Goal: Task Accomplishment & Management: Complete application form

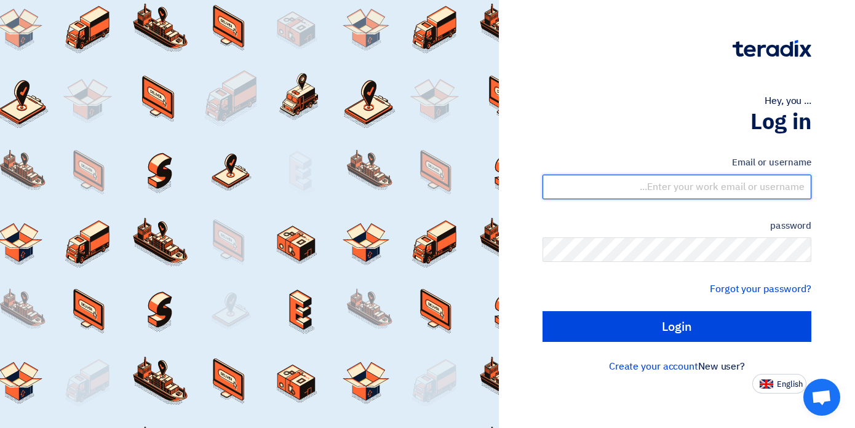
click at [652, 186] on input "text" at bounding box center [676, 187] width 269 height 25
type input "[PERSON_NAME][EMAIL_ADDRESS][DOMAIN_NAME]"
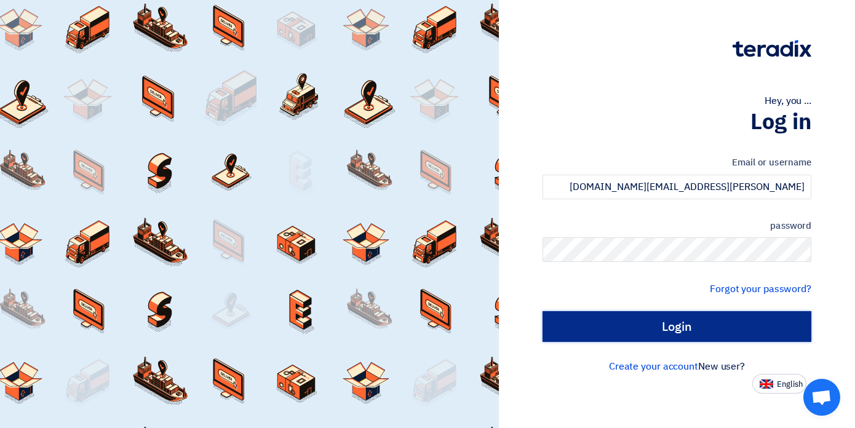
click at [697, 320] on input "Login" at bounding box center [676, 326] width 269 height 31
type input "Sign in"
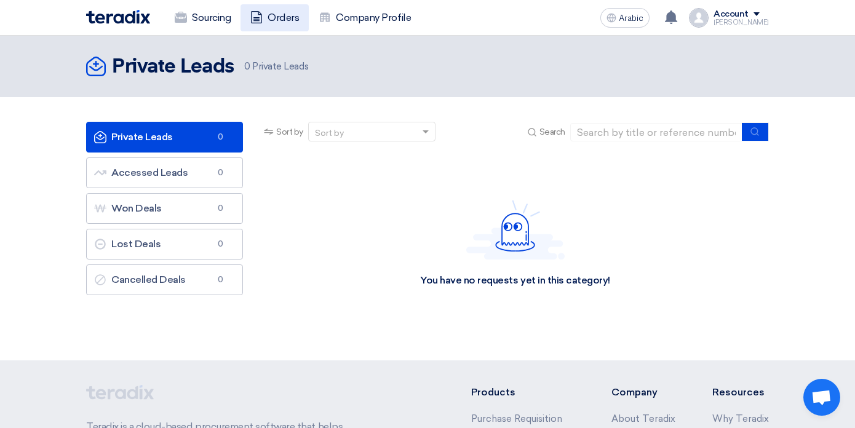
click at [274, 19] on font "Orders" at bounding box center [283, 18] width 31 height 12
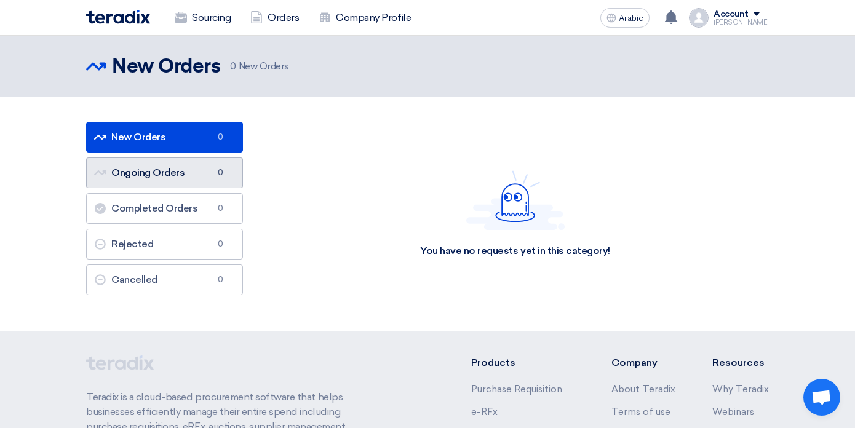
click at [204, 170] on link "Ongoing Orders Ongoing Orders 0" at bounding box center [164, 172] width 157 height 31
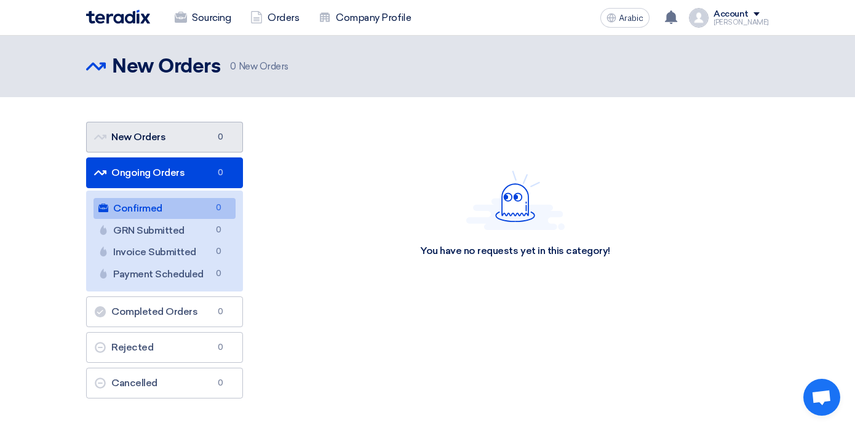
click at [181, 137] on link "New Orders New Orders 0" at bounding box center [164, 137] width 157 height 31
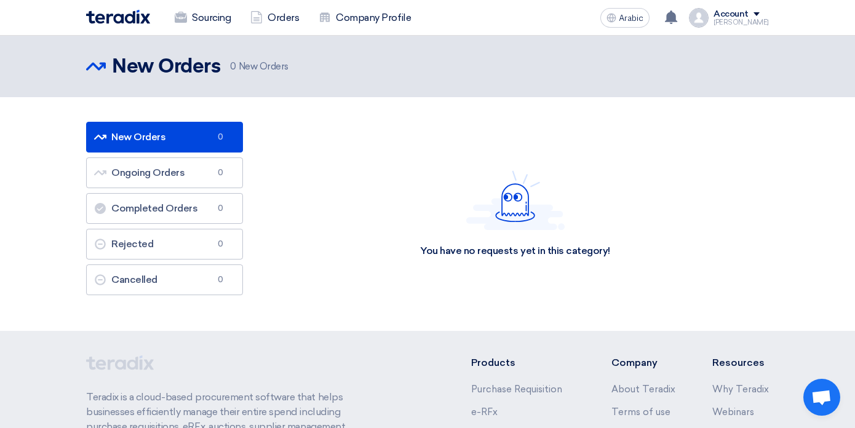
click at [308, 161] on div "You have no requests yet in this category!" at bounding box center [514, 214] width 507 height 184
click at [207, 17] on font "Sourcing" at bounding box center [211, 18] width 39 height 12
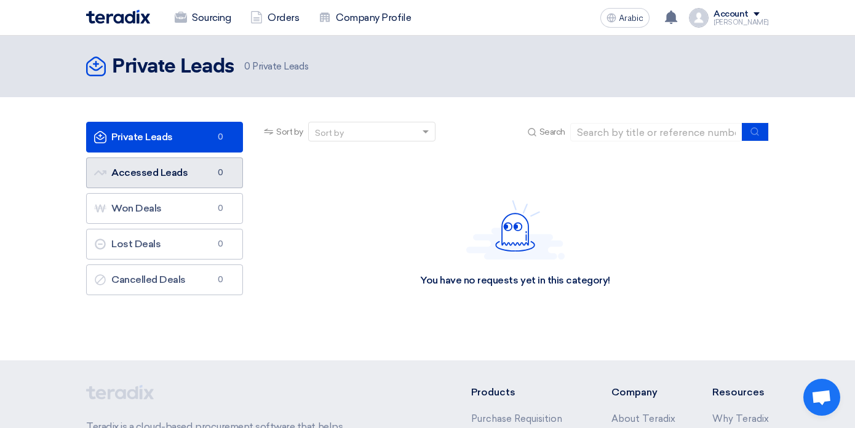
click at [176, 172] on font "Accessed Leads" at bounding box center [149, 173] width 76 height 12
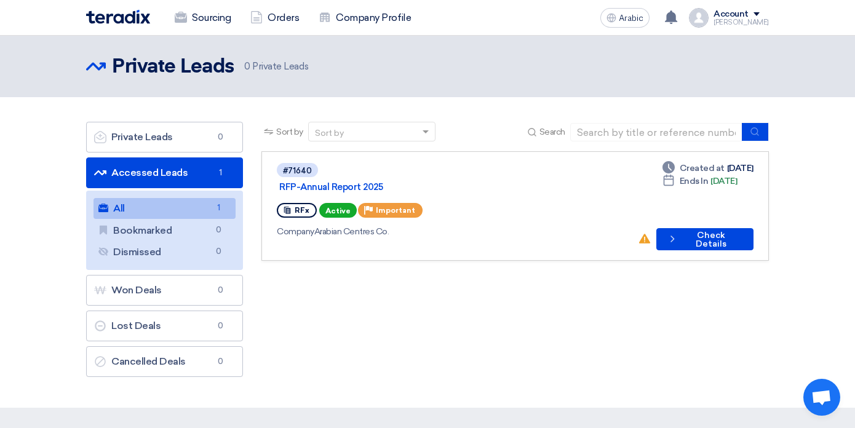
click at [172, 207] on link "All All 1" at bounding box center [164, 208] width 142 height 21
click at [696, 230] on font "Check Details" at bounding box center [711, 239] width 31 height 19
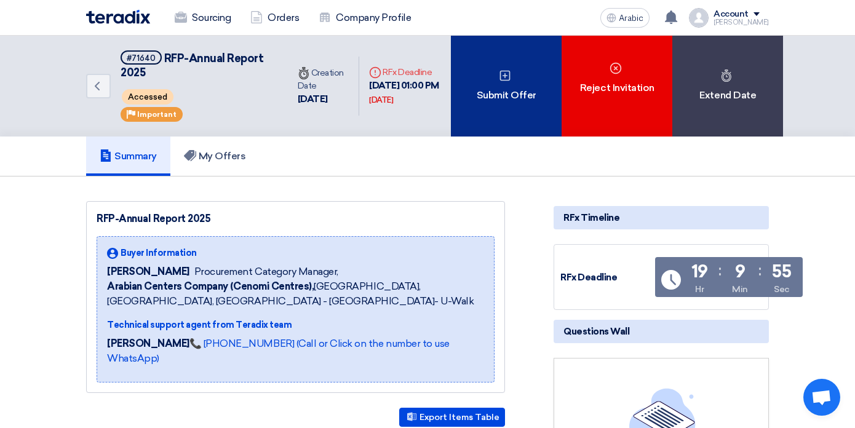
click at [509, 98] on font "Submit Offer" at bounding box center [507, 95] width 60 height 12
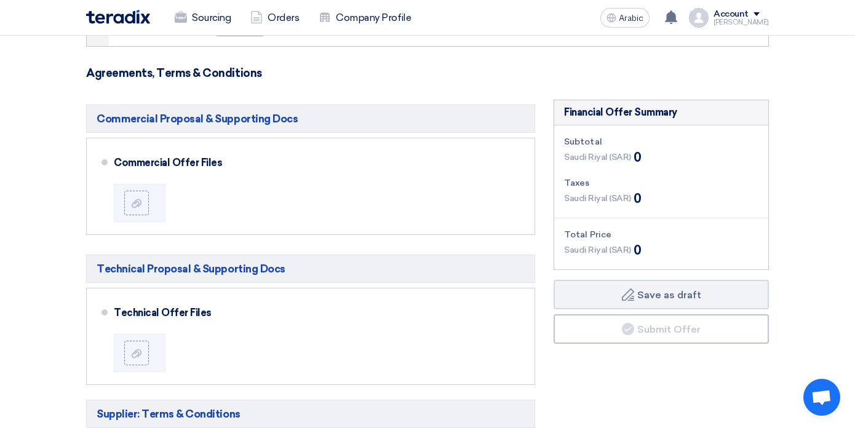
scroll to position [232, 0]
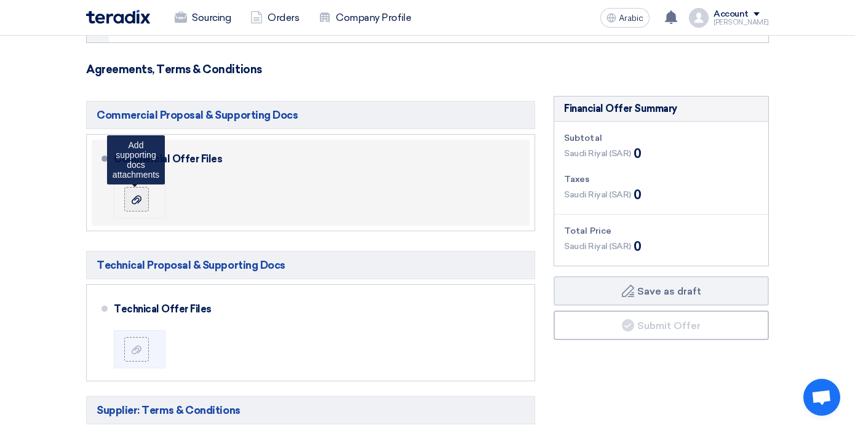
click at [137, 200] on icon at bounding box center [137, 200] width 10 height 10
click at [0, 0] on input "file" at bounding box center [0, 0] width 0 height 0
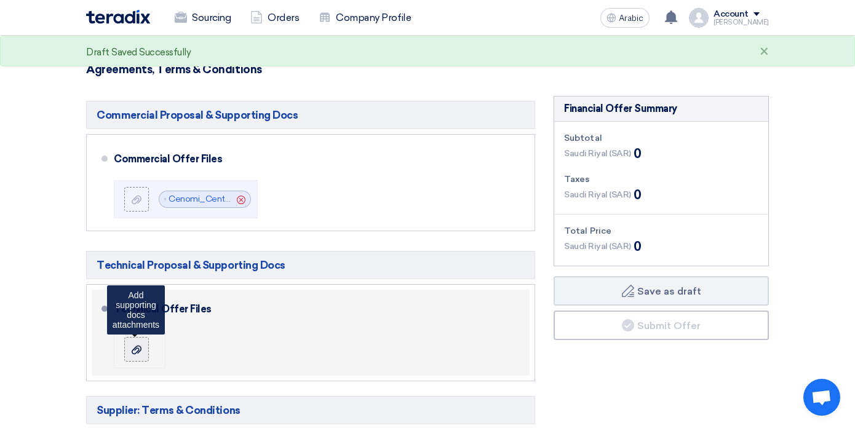
click at [130, 349] on div at bounding box center [136, 349] width 15 height 12
click at [0, 0] on input "file" at bounding box center [0, 0] width 0 height 0
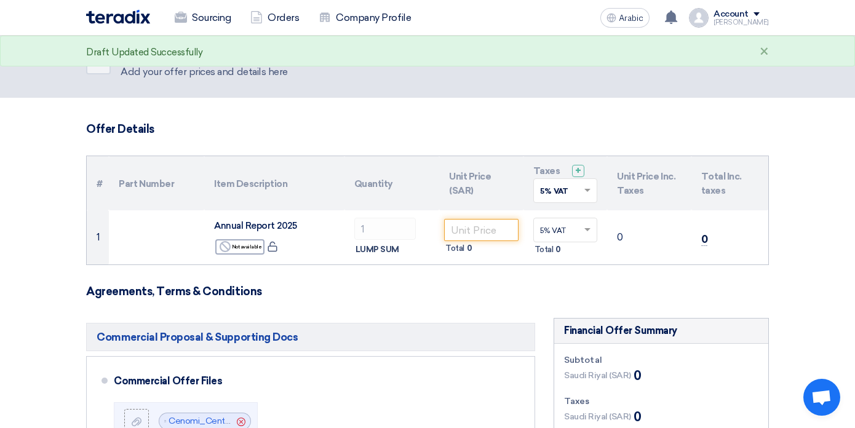
scroll to position [6, 0]
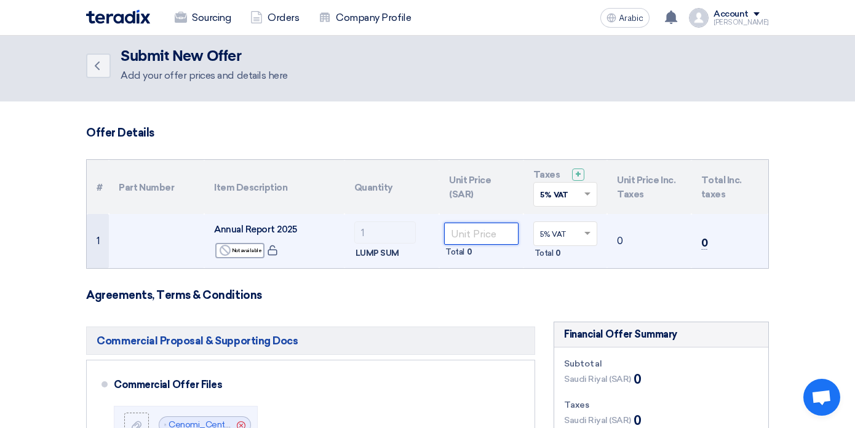
click at [461, 237] on input "number" at bounding box center [481, 234] width 74 height 22
paste input "292026"
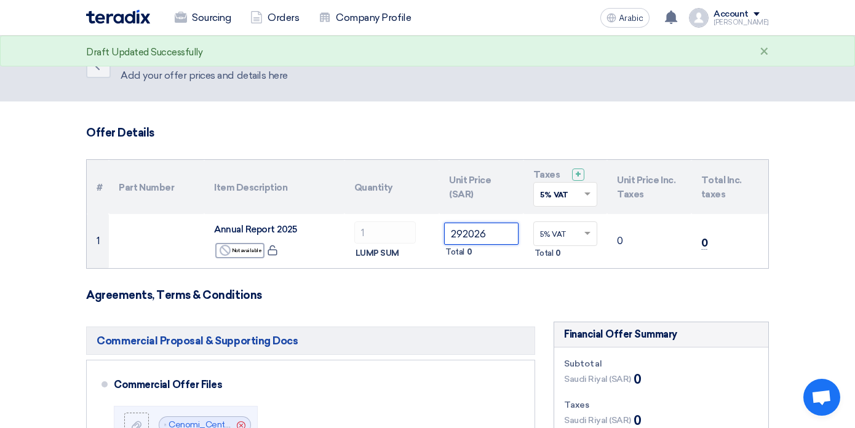
type input "292026"
click at [499, 290] on h3 "Agreements, Terms & Conditions" at bounding box center [427, 295] width 683 height 14
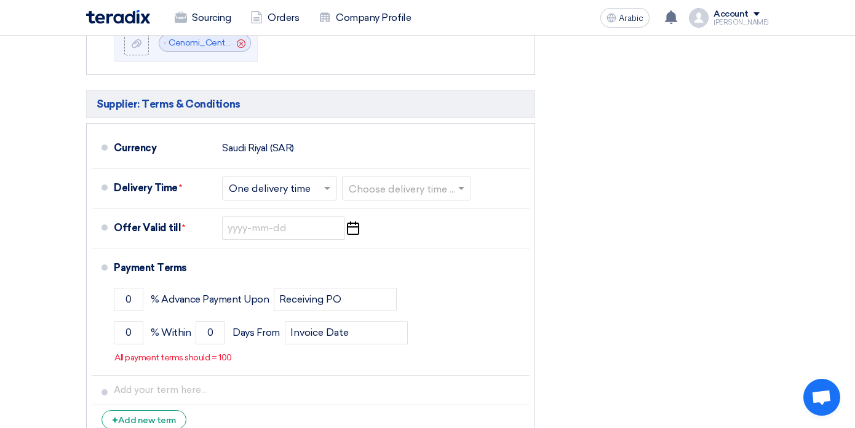
scroll to position [541, 0]
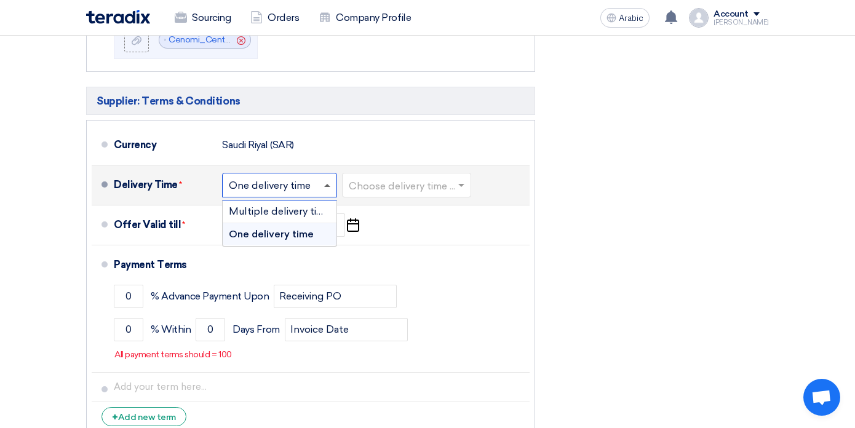
click at [330, 189] on span at bounding box center [328, 185] width 15 height 12
click at [306, 234] on font "One delivery time" at bounding box center [271, 234] width 85 height 12
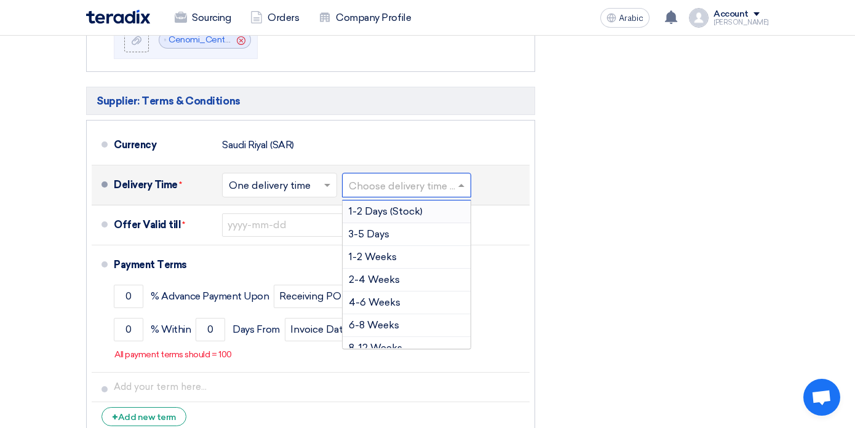
click at [388, 191] on input "text" at bounding box center [407, 186] width 117 height 18
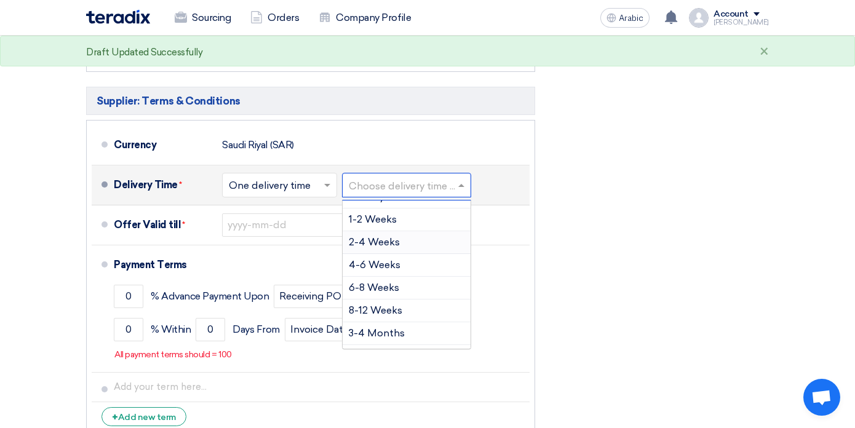
scroll to position [102, 0]
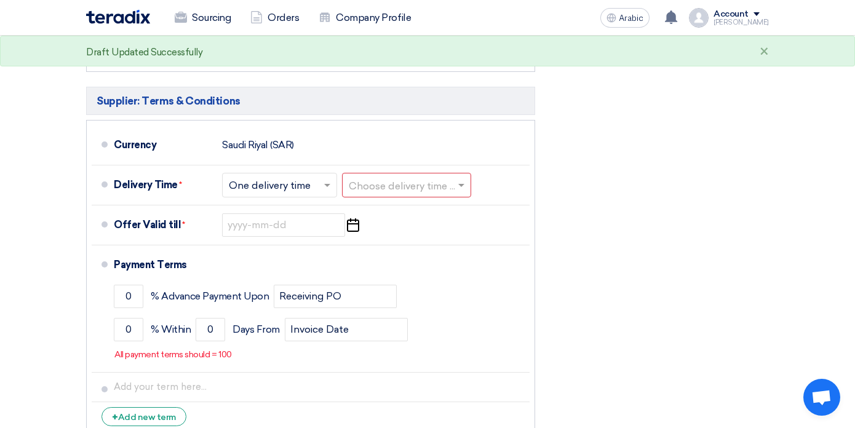
click at [553, 200] on div "Financial Offer Summary Subtotal [GEOGRAPHIC_DATA] (SAR) 0 Taxes [GEOGRAPHIC_DA…" at bounding box center [661, 115] width 234 height 657
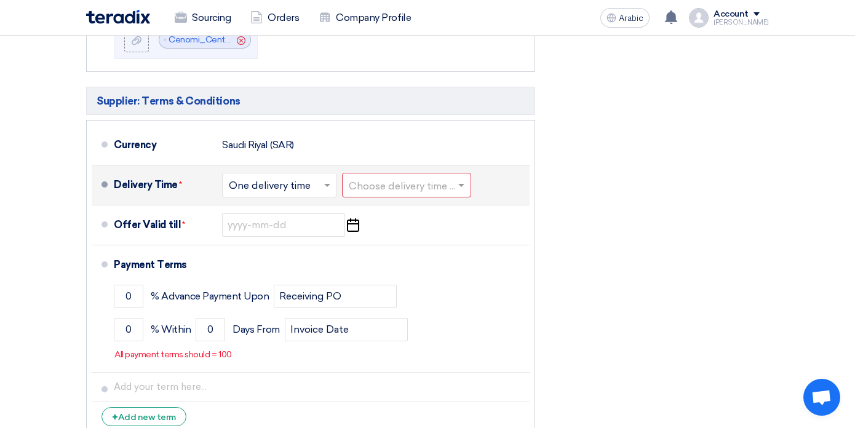
click at [449, 191] on input "text" at bounding box center [407, 186] width 117 height 18
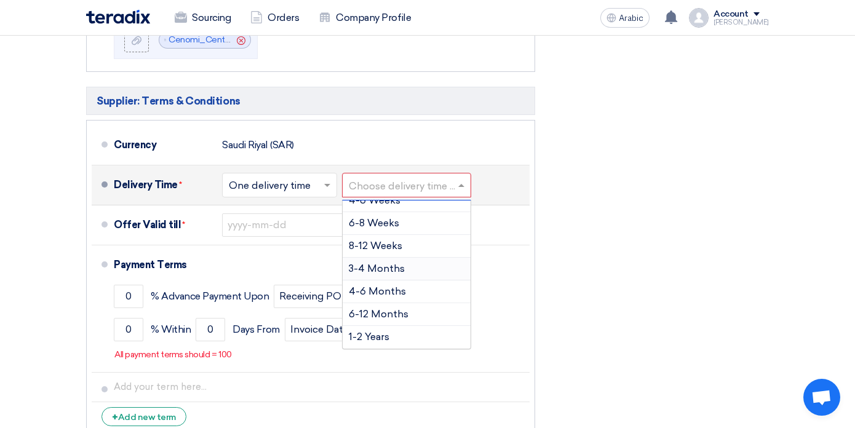
click at [411, 269] on div "3-4 Months" at bounding box center [407, 269] width 128 height 23
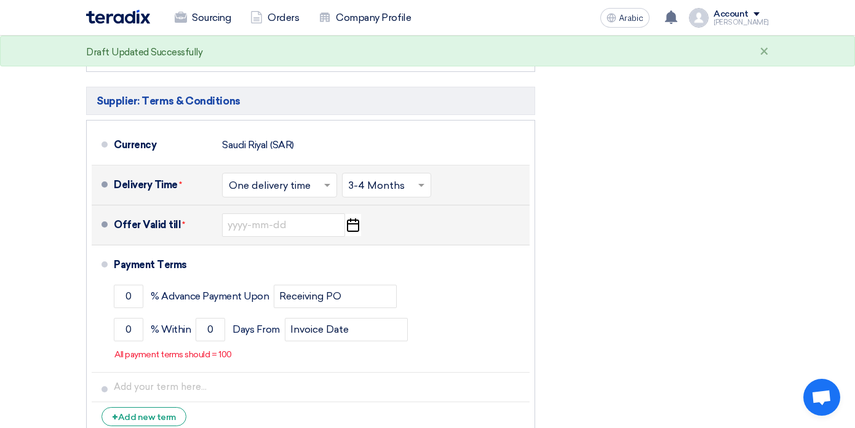
click at [354, 232] on icon "Pick a date" at bounding box center [352, 225] width 17 height 22
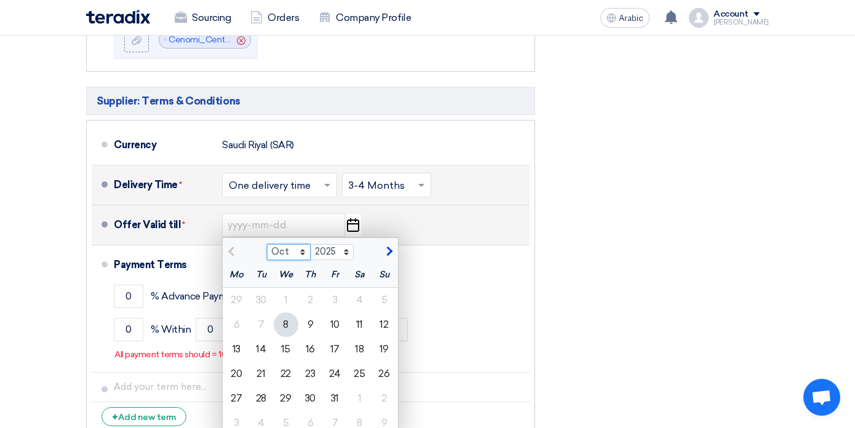
click at [299, 254] on select "Oct Nov Dec" at bounding box center [289, 252] width 44 height 16
click at [296, 255] on select "Oct Nov Dec" at bounding box center [289, 252] width 44 height 16
select select "12"
click at [279, 394] on div "31" at bounding box center [286, 398] width 25 height 25
type input "[DATE]"
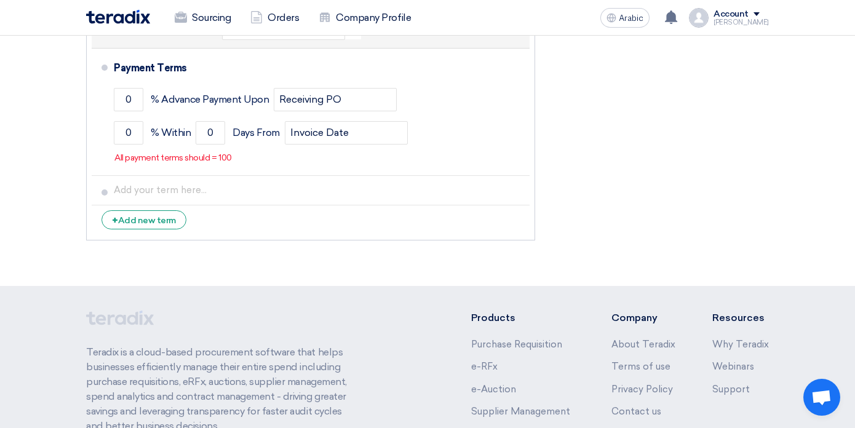
scroll to position [740, 0]
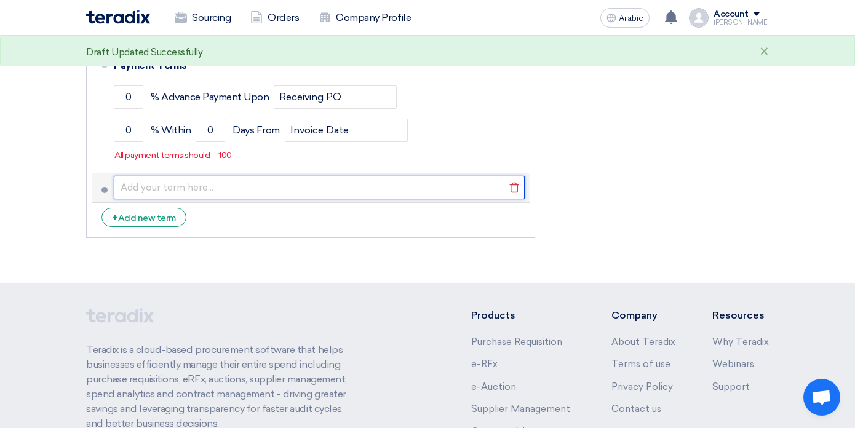
click at [253, 182] on input "text" at bounding box center [319, 187] width 411 height 23
paste input "50% of total amount in advance 25% of total amount upon completion of Creative …"
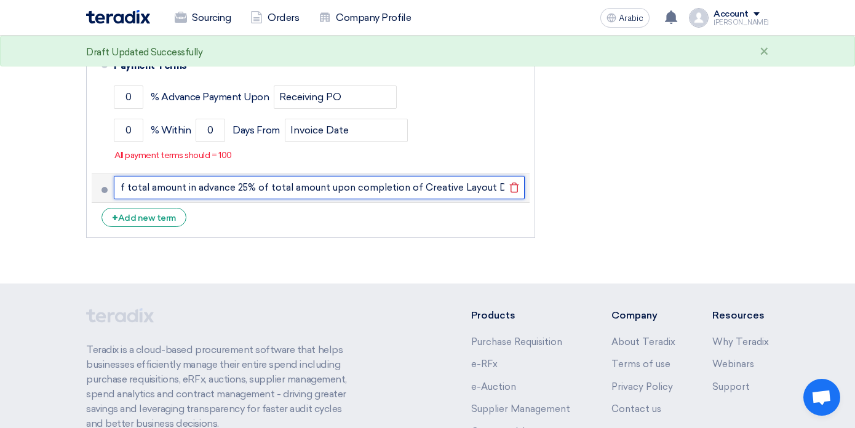
scroll to position [0, 0]
click at [257, 189] on input "50% of total amount in advance 25% of total amount upon completion of Creative …" at bounding box center [319, 187] width 411 height 23
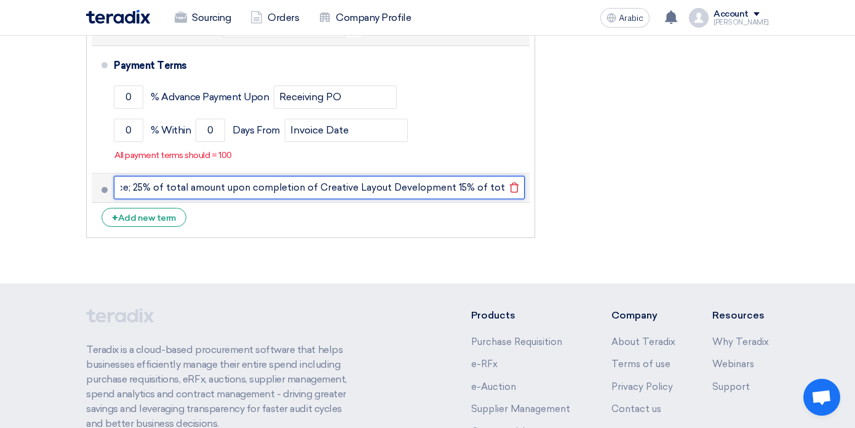
scroll to position [0, 137]
click at [434, 189] on input "50% of total amount in advance; 25% of total amount upon completion of Creative…" at bounding box center [319, 187] width 411 height 23
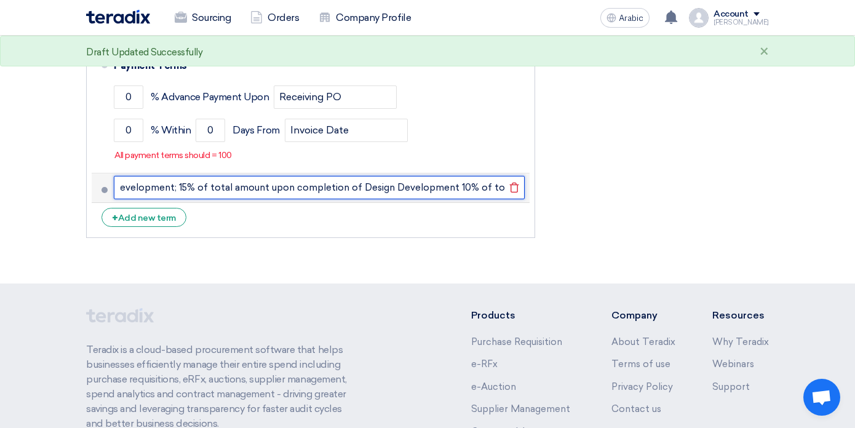
scroll to position [0, 421]
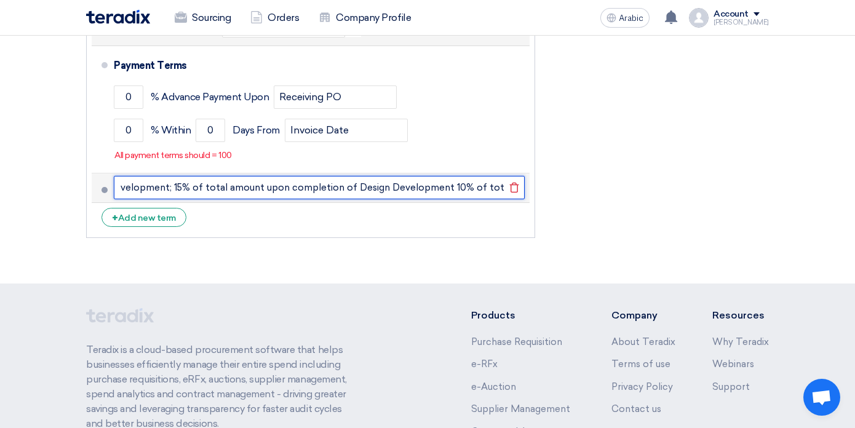
click at [425, 189] on input "50% of total amount in advance; 25% of total amount upon completion of Creative…" at bounding box center [319, 187] width 411 height 23
type input "50% of total amount in advance; 25% of total amount upon completion of Creative…"
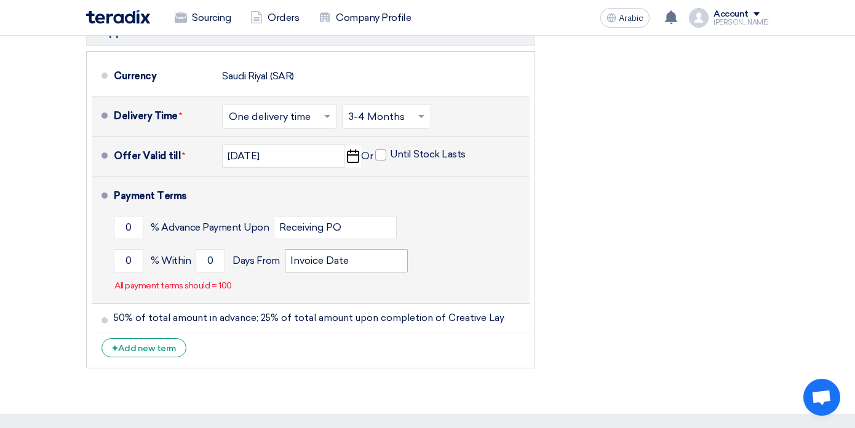
scroll to position [612, 0]
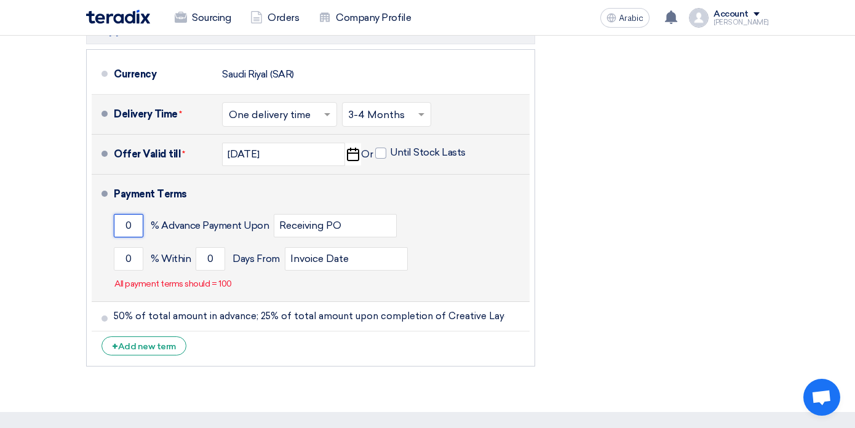
click at [129, 228] on input "0" at bounding box center [129, 225] width 30 height 23
click at [130, 228] on input "0" at bounding box center [129, 225] width 30 height 23
click at [128, 227] on input "0" at bounding box center [129, 225] width 30 height 23
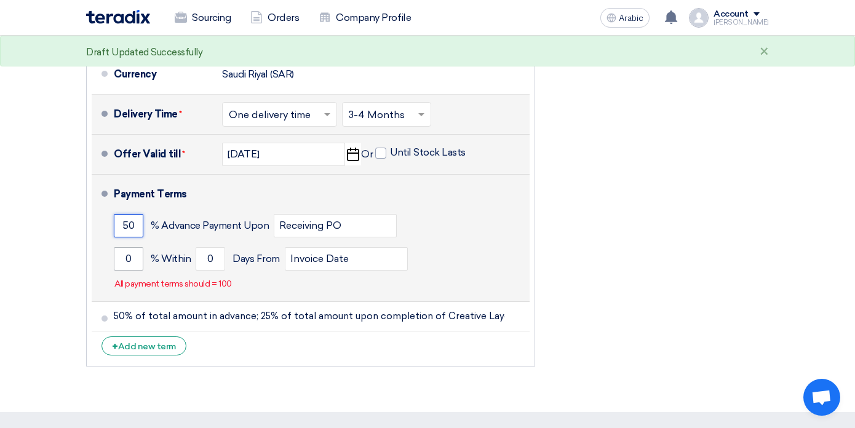
type input "50"
click at [135, 261] on input "0" at bounding box center [129, 258] width 30 height 23
click at [125, 260] on input "0" at bounding box center [129, 258] width 30 height 23
type input "50"
click at [215, 259] on input "0" at bounding box center [211, 258] width 30 height 23
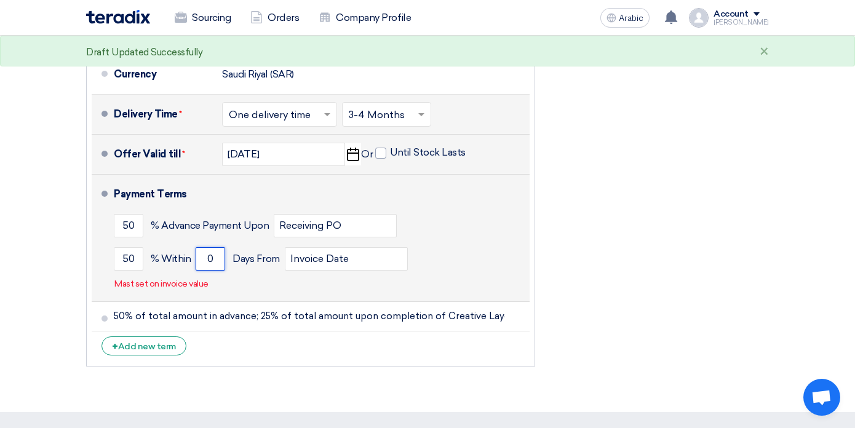
click at [207, 258] on input "0" at bounding box center [211, 258] width 30 height 23
click at [274, 286] on div "Payment Terms 50 % Advance Payment Upon Receiving PO 50 % Within 0 Invoice Date" at bounding box center [319, 238] width 411 height 117
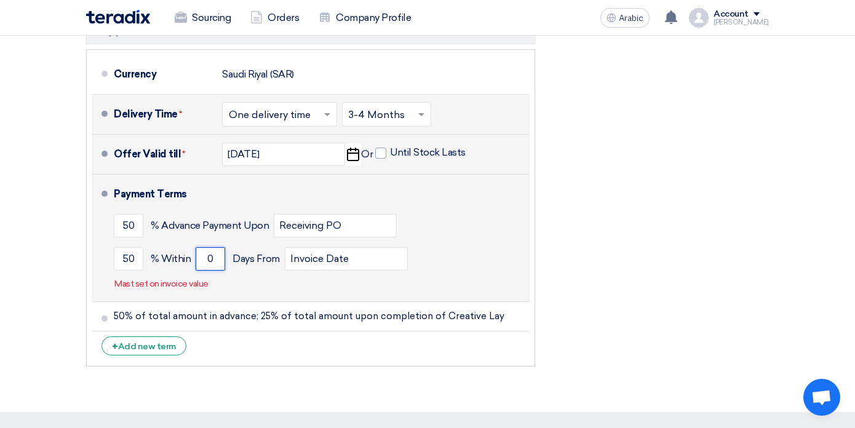
click at [209, 260] on input "0" at bounding box center [211, 258] width 30 height 23
drag, startPoint x: 214, startPoint y: 258, endPoint x: 206, endPoint y: 258, distance: 8.0
click at [206, 258] on input "0" at bounding box center [211, 258] width 30 height 23
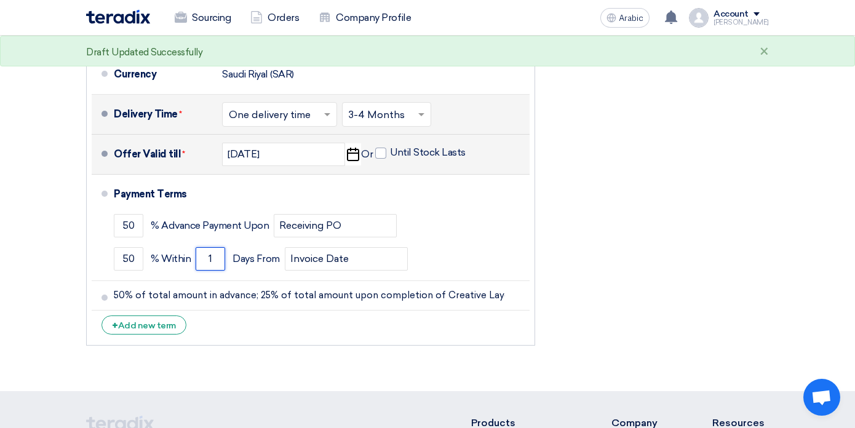
type input "1"
click at [615, 219] on div "Financial Offer Summary Subtotal [GEOGRAPHIC_DATA] (SAR) 0 Taxes [GEOGRAPHIC_DA…" at bounding box center [661, 34] width 234 height 636
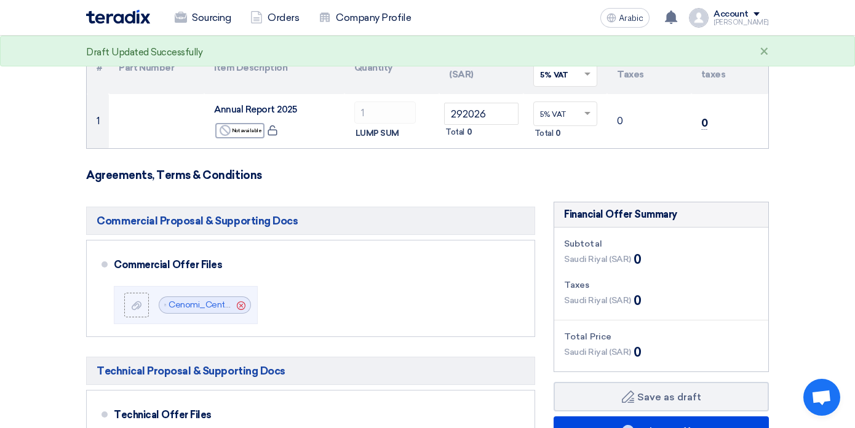
scroll to position [256, 0]
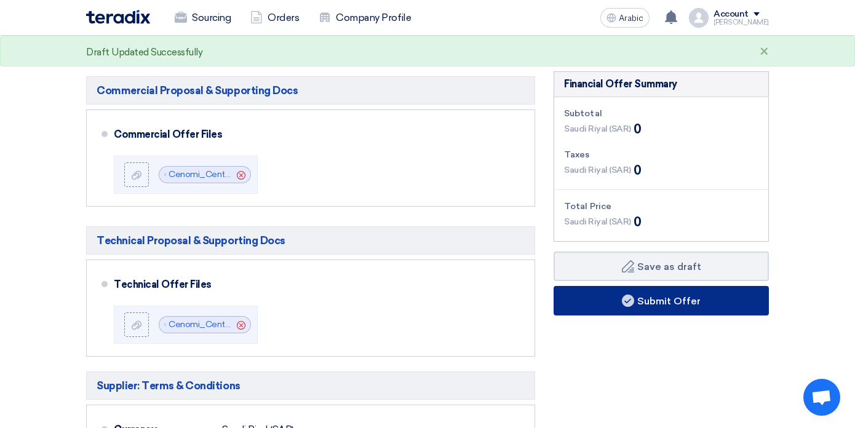
click at [608, 294] on button "Submit Offer" at bounding box center [660, 301] width 215 height 30
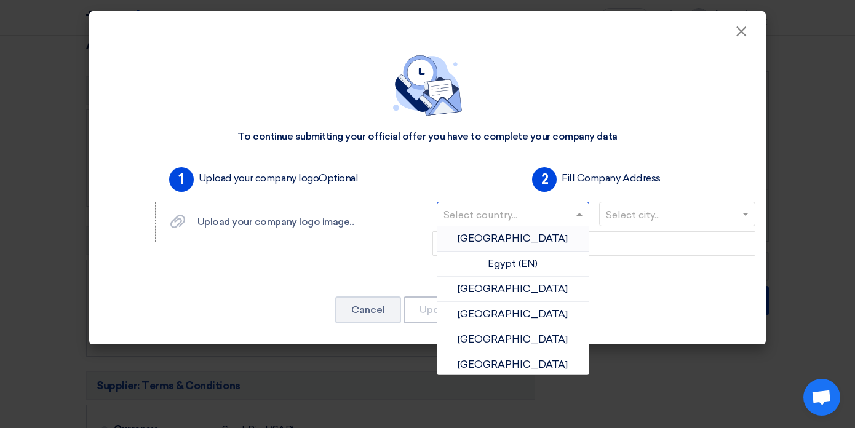
click at [554, 213] on input "text" at bounding box center [506, 215] width 127 height 20
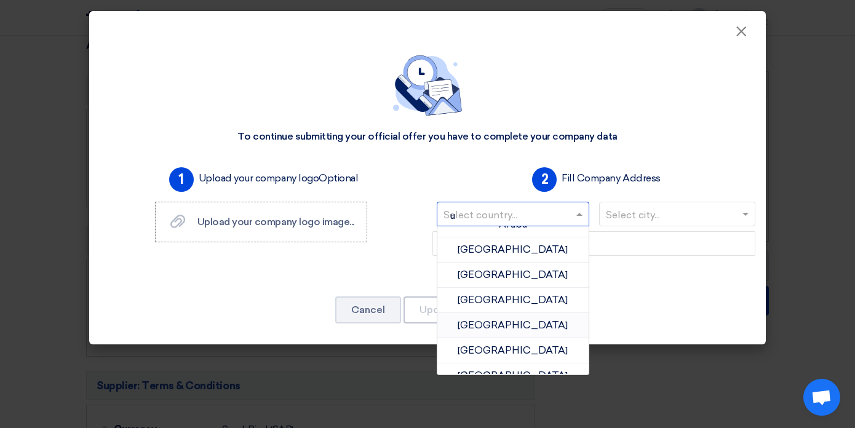
scroll to position [0, 0]
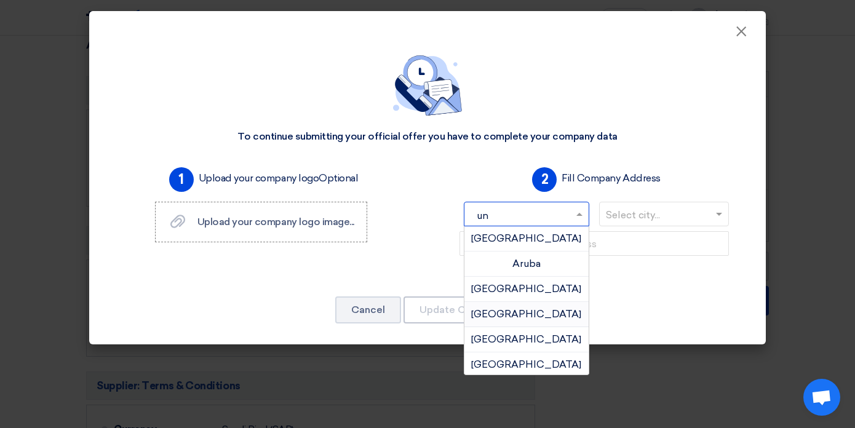
type input "uni"
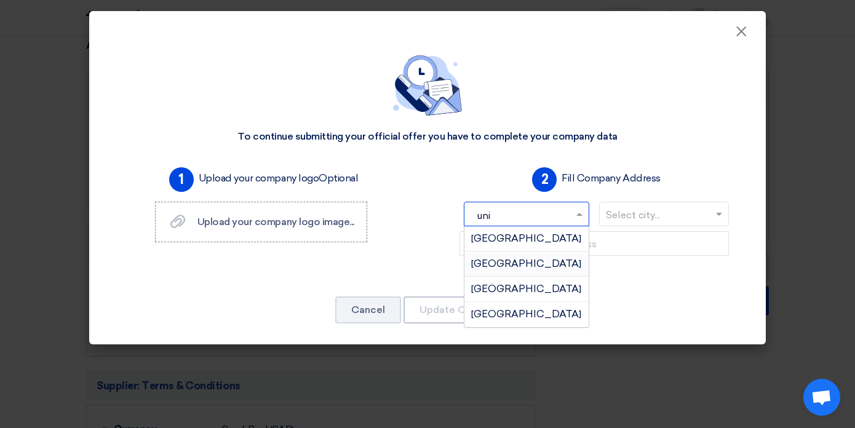
click at [536, 266] on font "[GEOGRAPHIC_DATA]" at bounding box center [526, 264] width 110 height 12
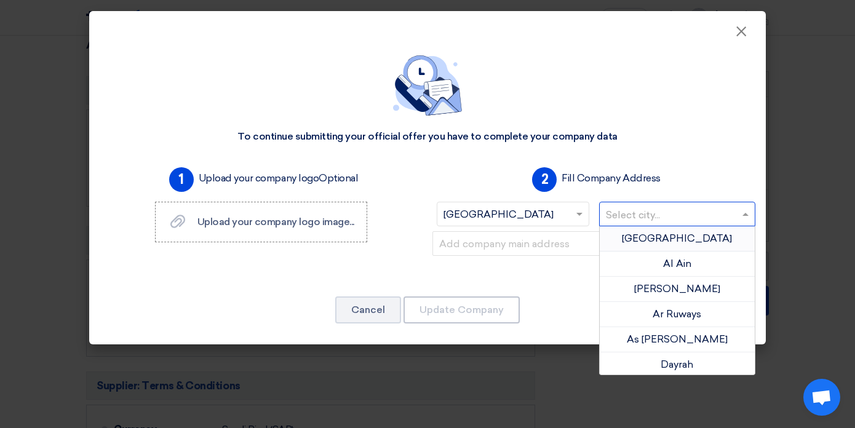
click at [645, 217] on input "text" at bounding box center [671, 215] width 131 height 20
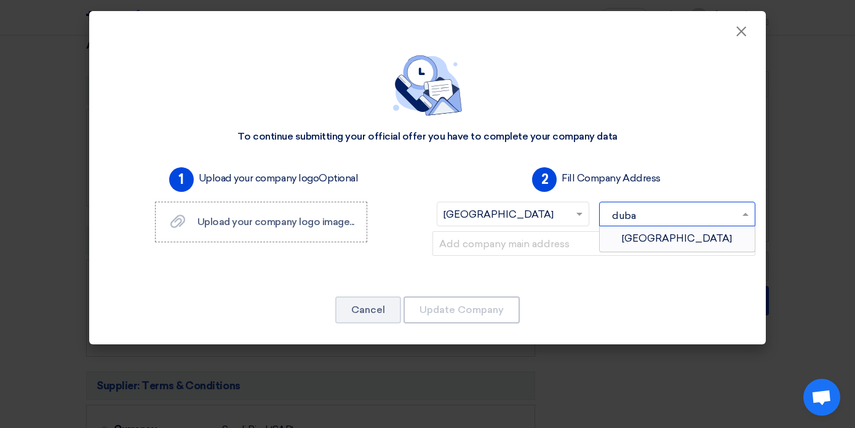
type input "[GEOGRAPHIC_DATA]"
click at [651, 233] on div "[GEOGRAPHIC_DATA]" at bounding box center [678, 238] width 156 height 25
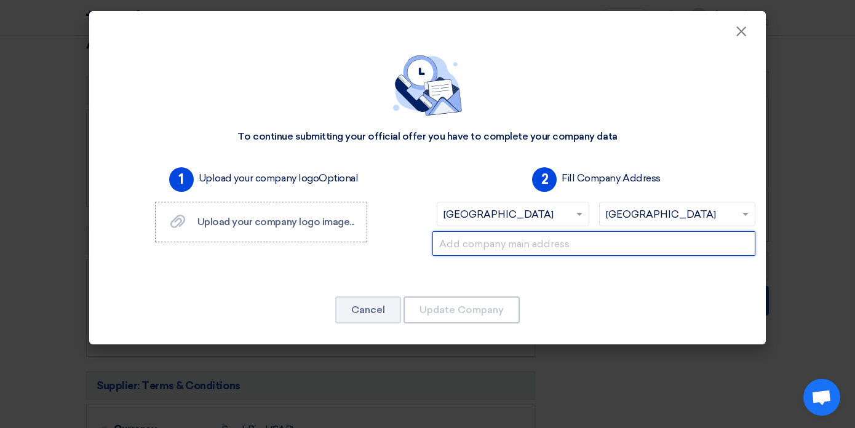
click at [491, 244] on input "text" at bounding box center [593, 243] width 323 height 25
paste input "OMNIA FZ LLC Office G02-05, [GEOGRAPHIC_DATA], [GEOGRAPHIC_DATA]"
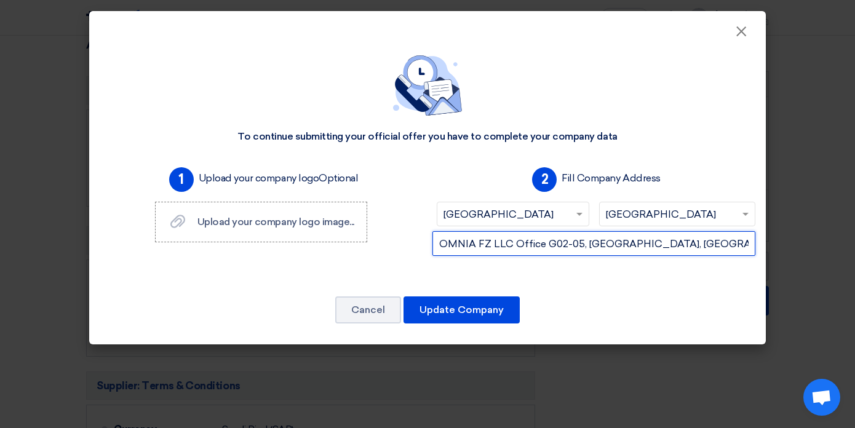
click at [509, 243] on input "OMNIA FZ LLC Office G02-05, [GEOGRAPHIC_DATA], [GEOGRAPHIC_DATA]" at bounding box center [593, 243] width 323 height 25
type input "OMNIA FZ LLC, Office G02-05, [GEOGRAPHIC_DATA], [GEOGRAPHIC_DATA]"
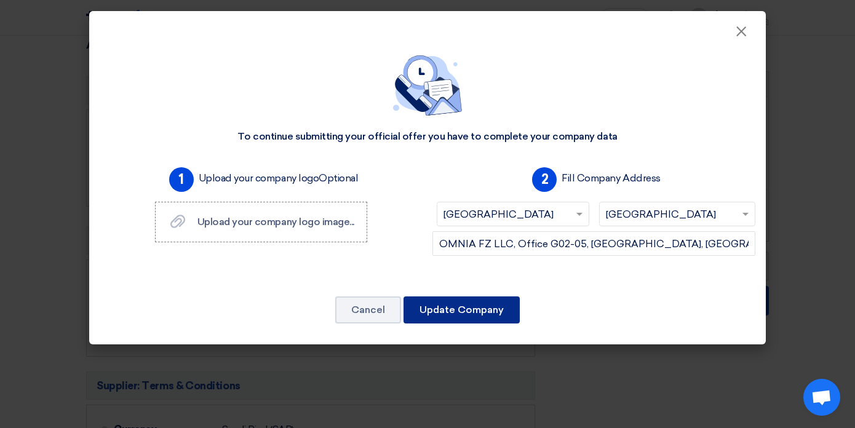
click at [460, 307] on font "Update Company" at bounding box center [461, 310] width 84 height 12
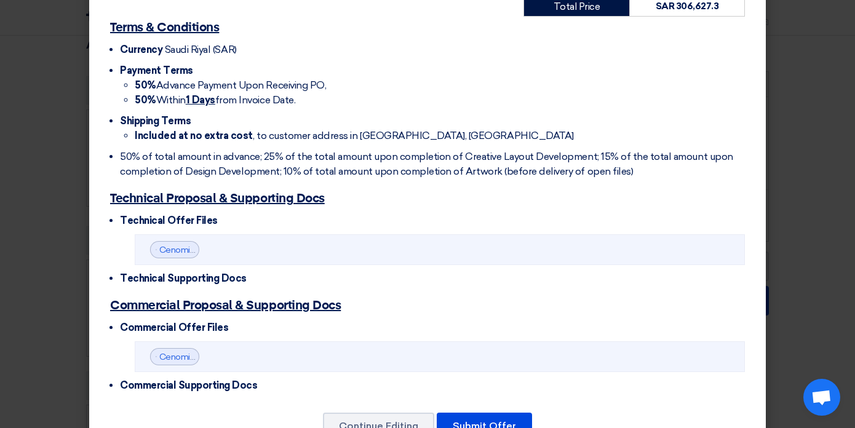
scroll to position [377, 0]
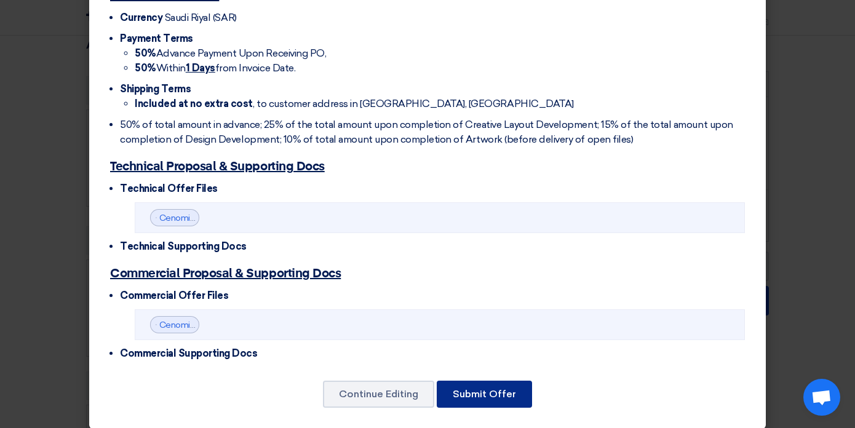
click at [464, 388] on font "Submit Offer" at bounding box center [484, 394] width 63 height 12
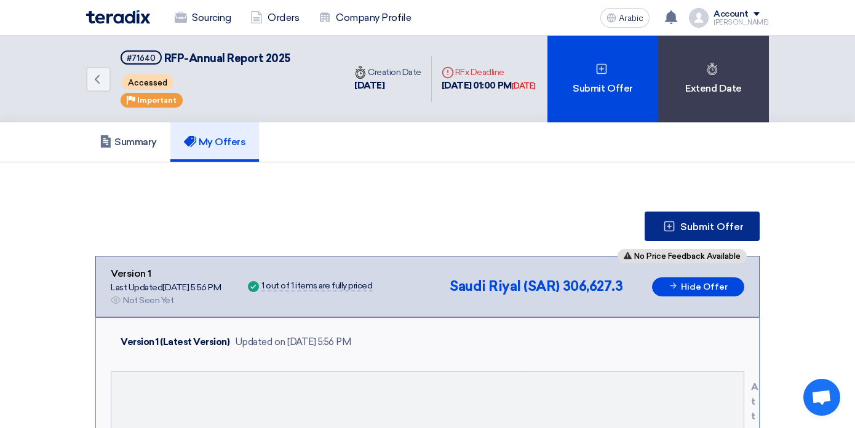
click at [696, 226] on font "Submit Offer" at bounding box center [711, 227] width 63 height 12
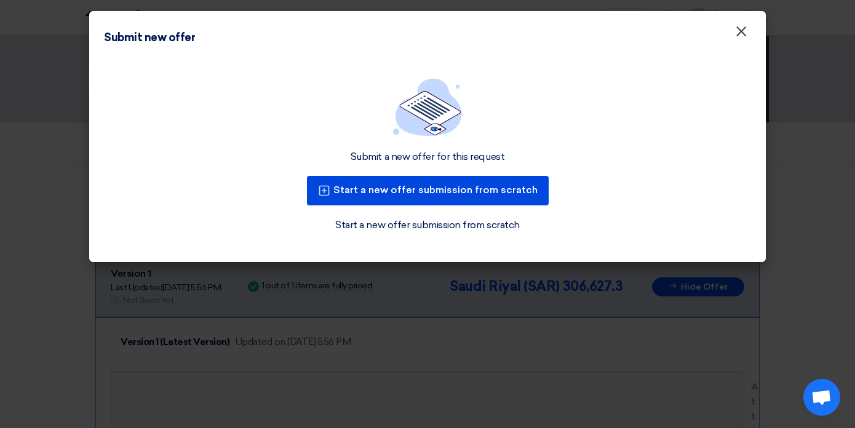
click at [744, 30] on font "×" at bounding box center [741, 34] width 12 height 25
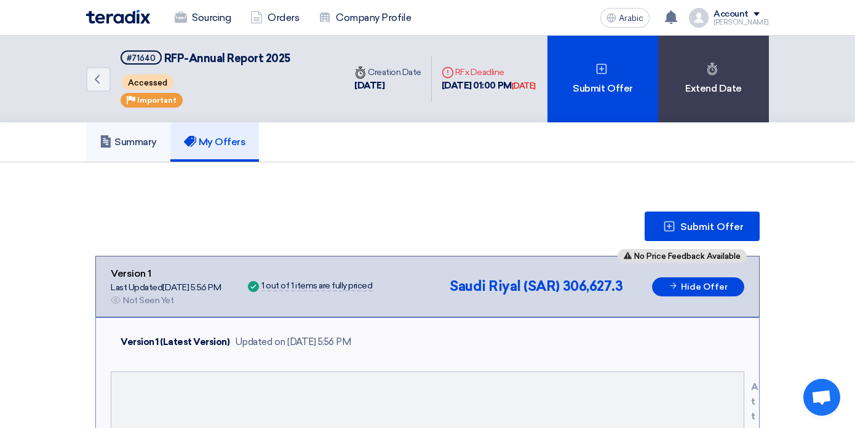
click at [128, 140] on font "Summary" at bounding box center [135, 142] width 42 height 12
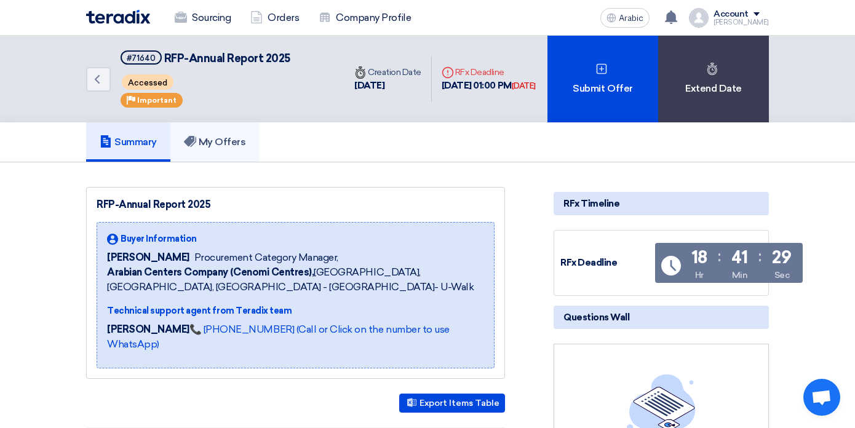
click at [208, 137] on font "My Offers" at bounding box center [222, 142] width 47 height 12
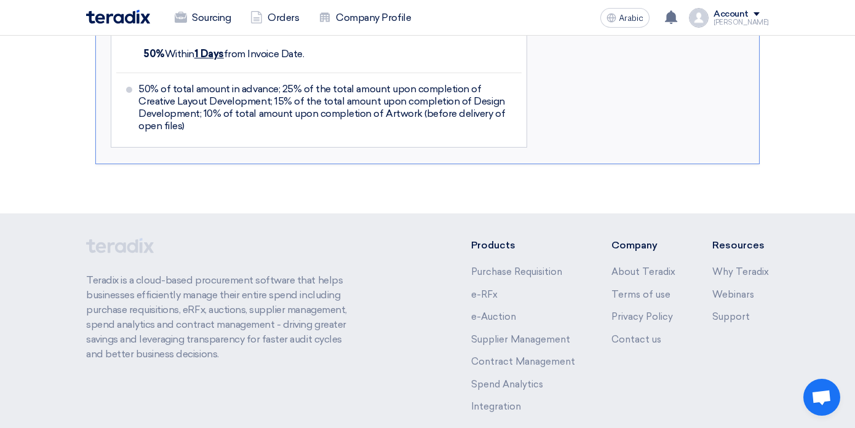
scroll to position [1079, 0]
